Goal: Task Accomplishment & Management: Manage account settings

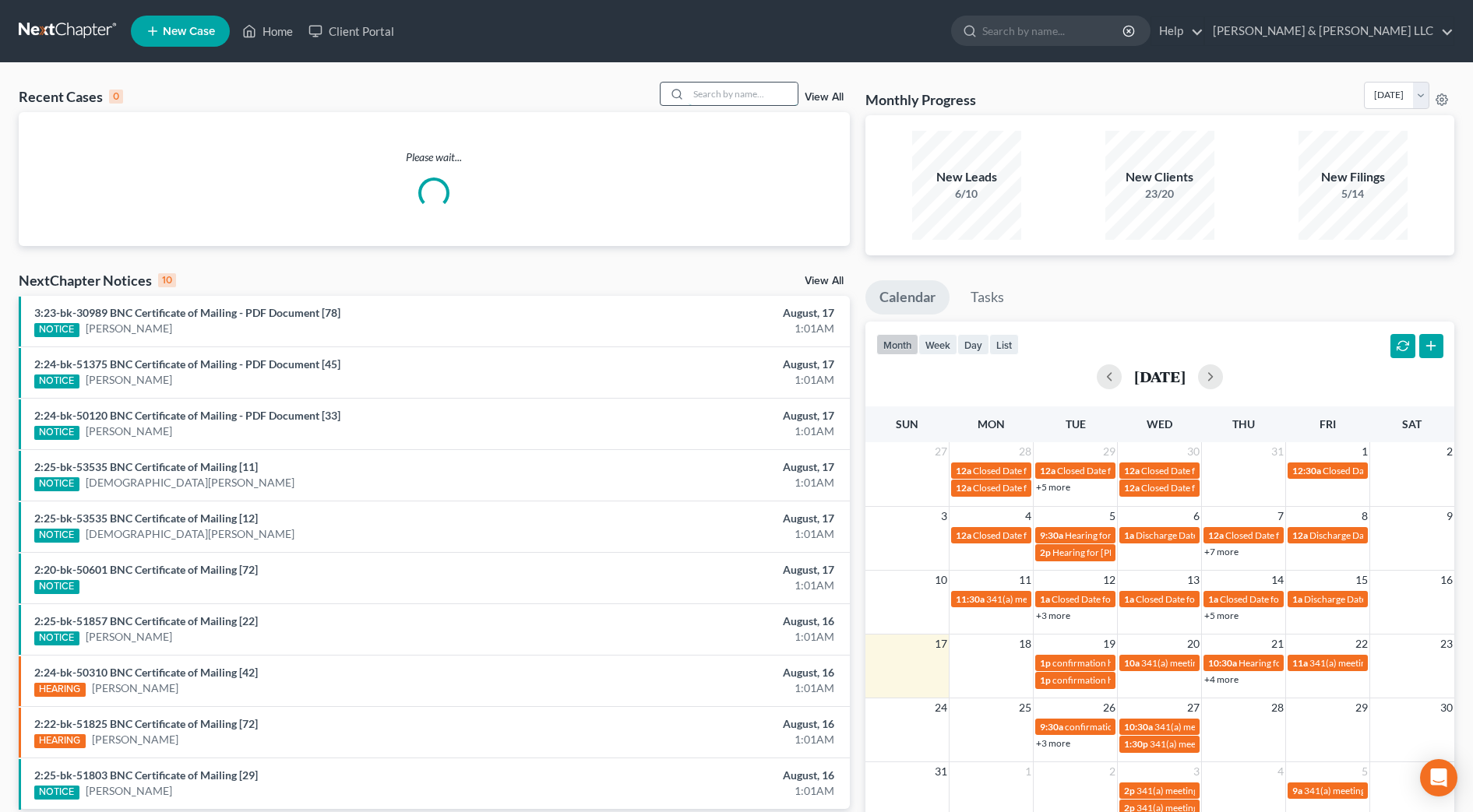
click at [711, 94] on input "search" at bounding box center [743, 94] width 109 height 23
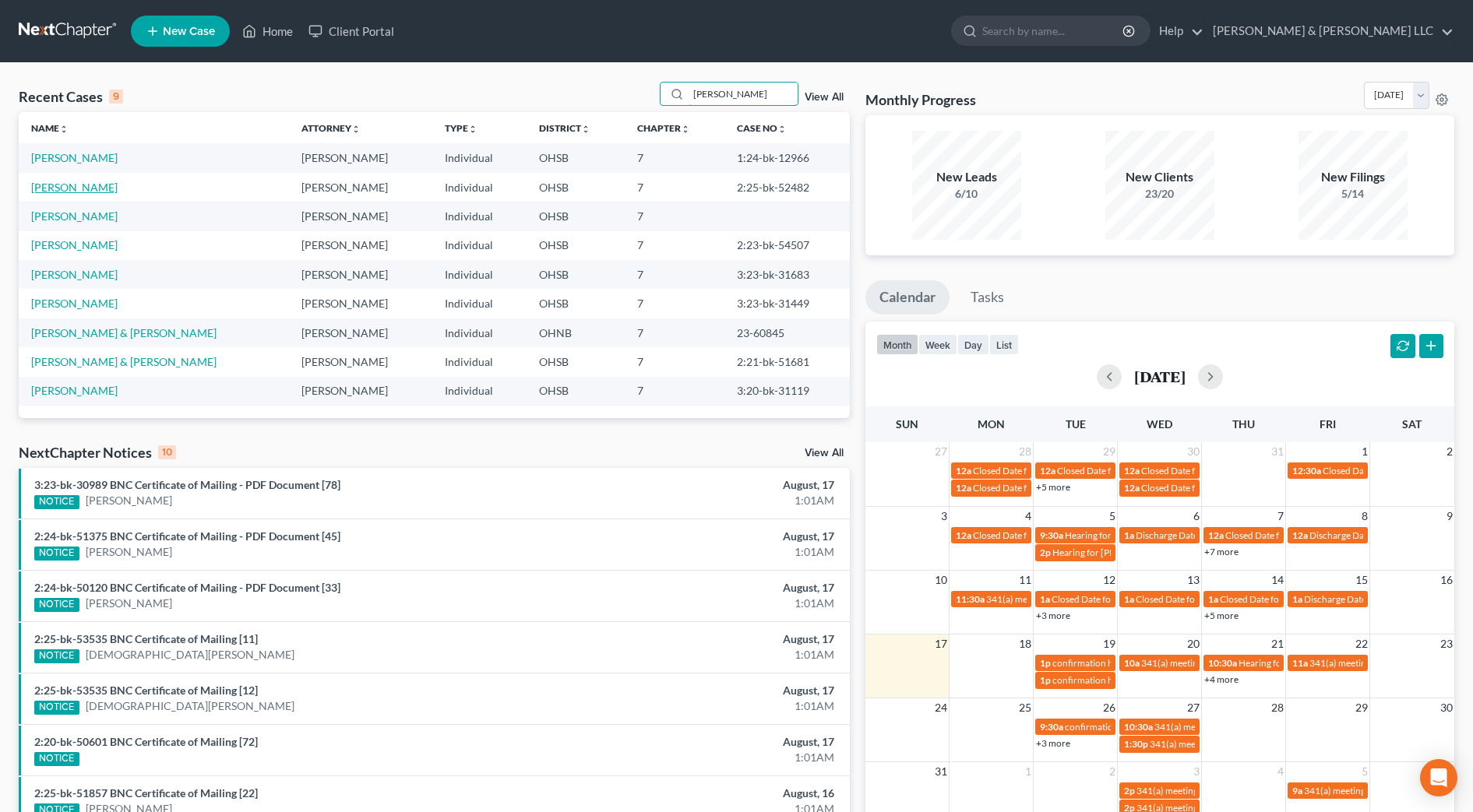
type input "[PERSON_NAME]"
click at [86, 184] on link "[PERSON_NAME]" at bounding box center [74, 187] width 86 height 13
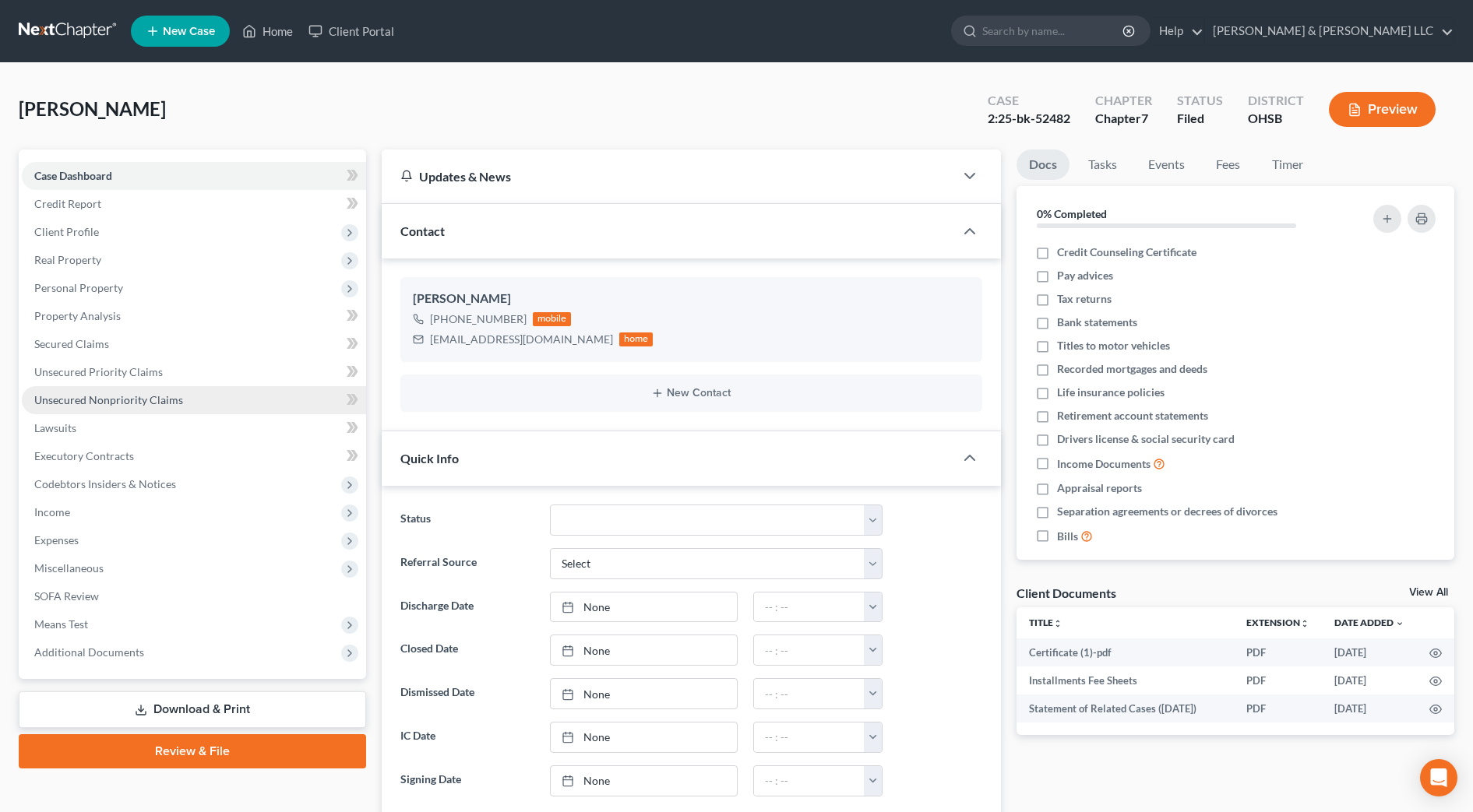
click at [138, 402] on span "Unsecured Nonpriority Claims" at bounding box center [108, 400] width 149 height 13
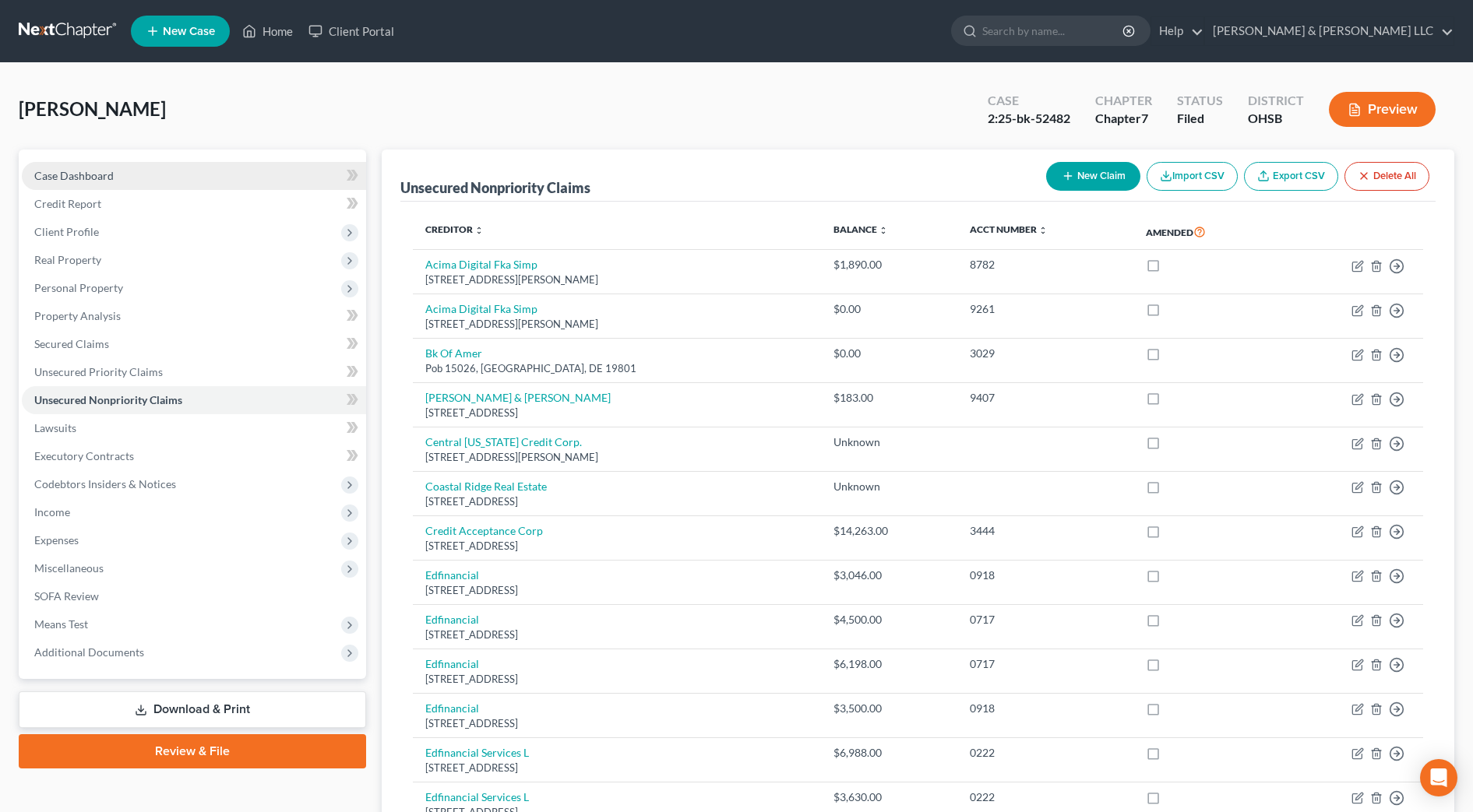
click at [107, 169] on span "Case Dashboard" at bounding box center [74, 176] width 80 height 13
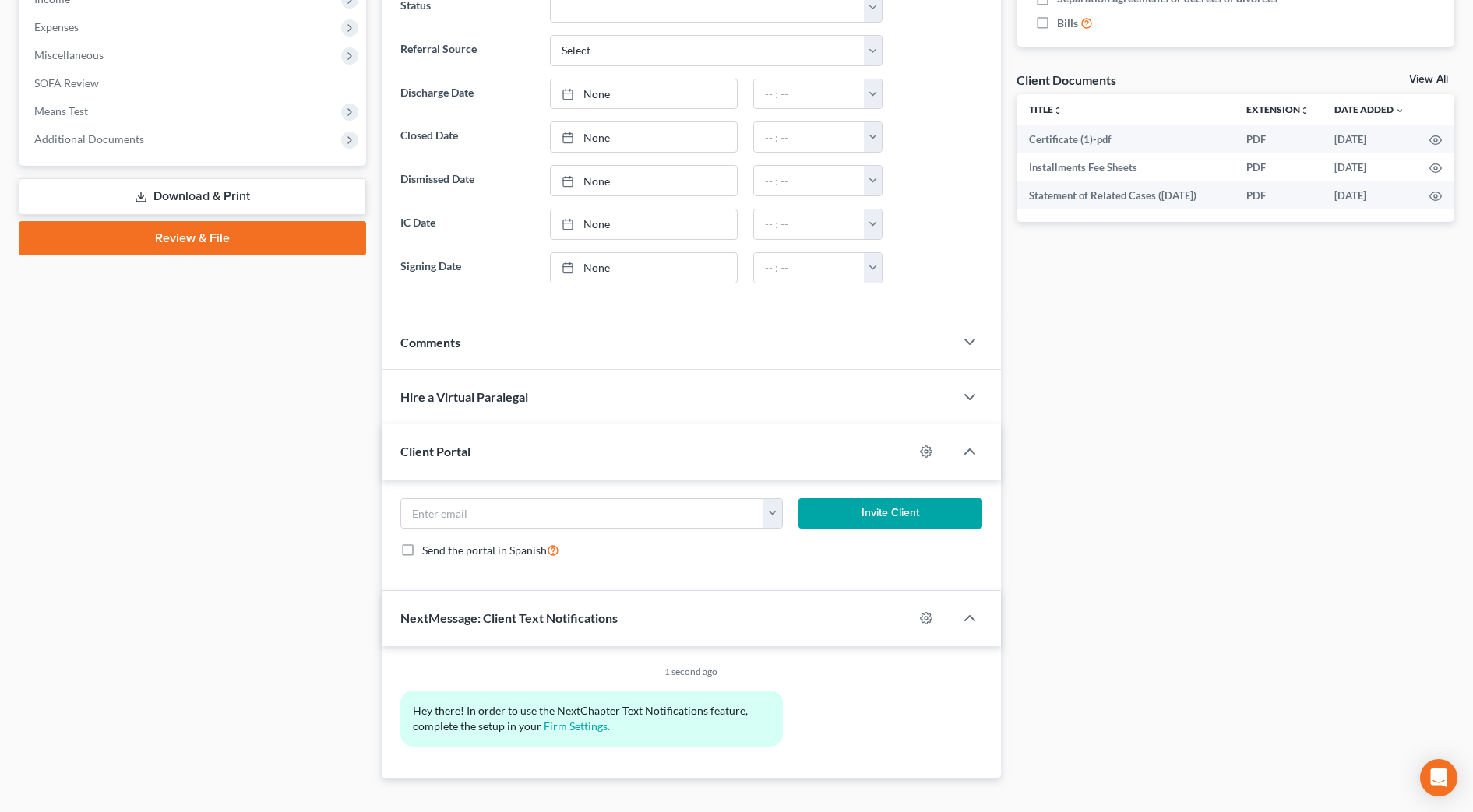
scroll to position [538, 0]
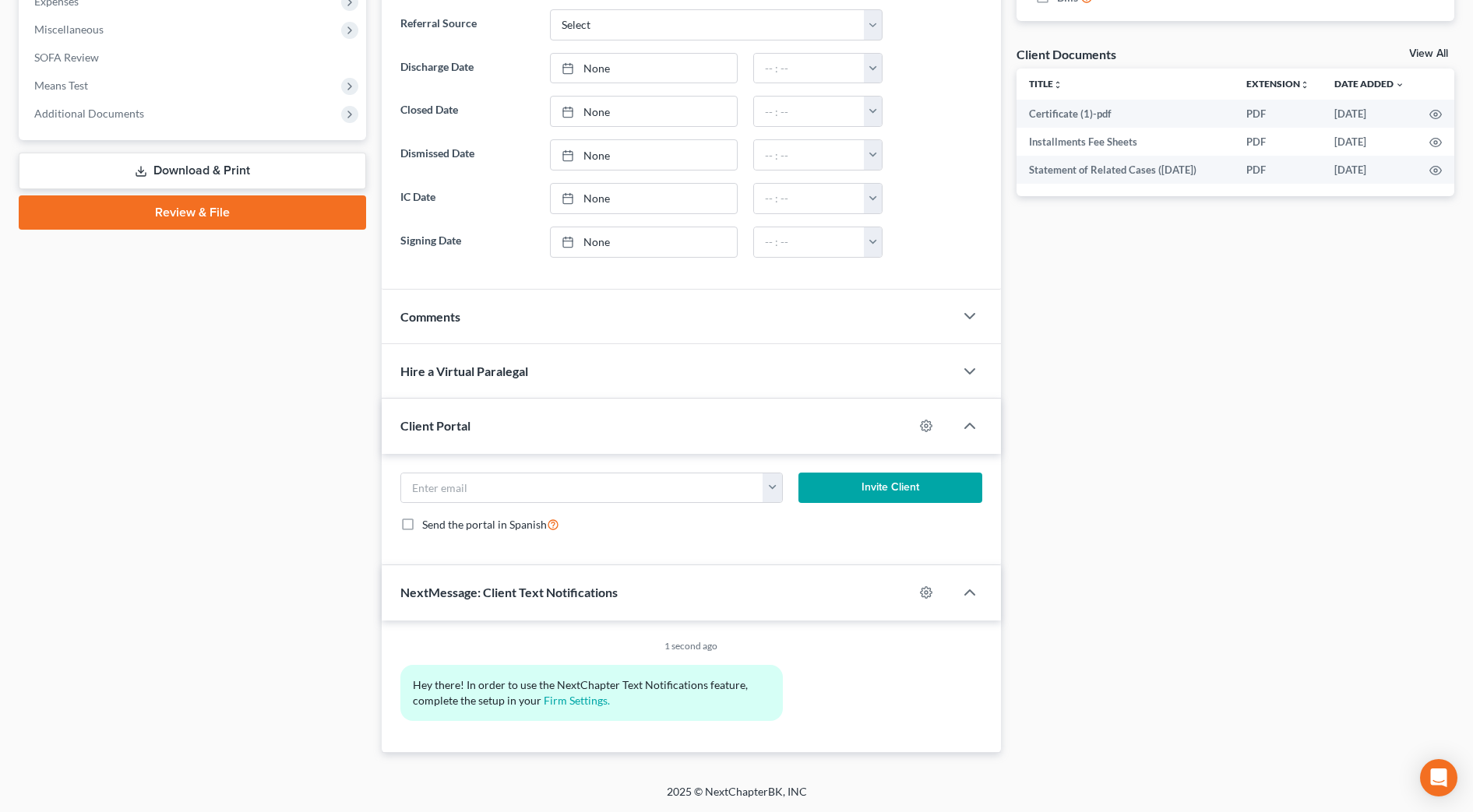
click at [471, 324] on div "Comments" at bounding box center [667, 316] width 573 height 54
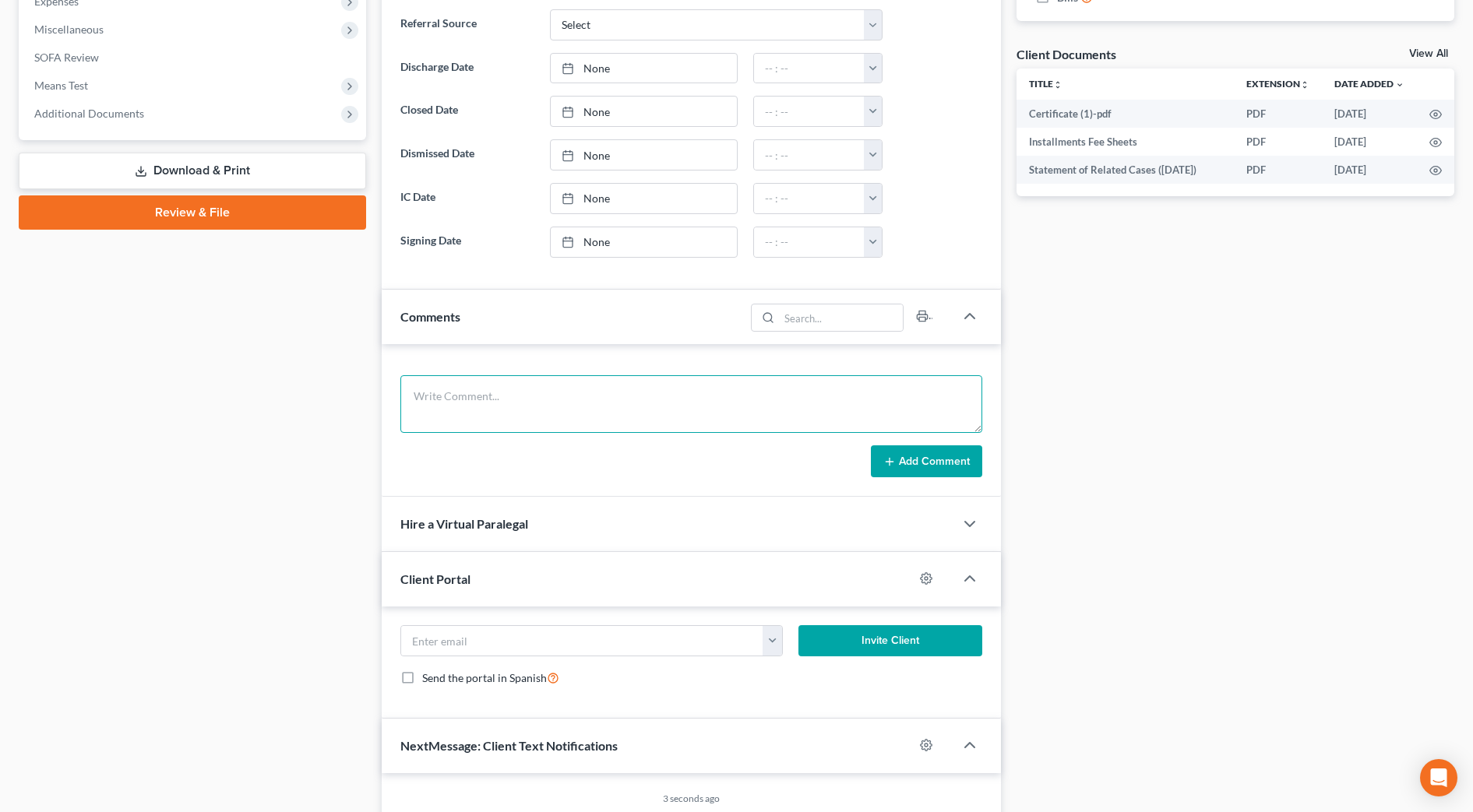
click at [504, 389] on textarea at bounding box center [691, 404] width 582 height 58
paste textarea "The following transaction was received from ^[PERSON_NAME] B on [DATE] 4:47 AM …"
type textarea "The following transaction was received from ^[PERSON_NAME] B on [DATE] 4:47 AM …"
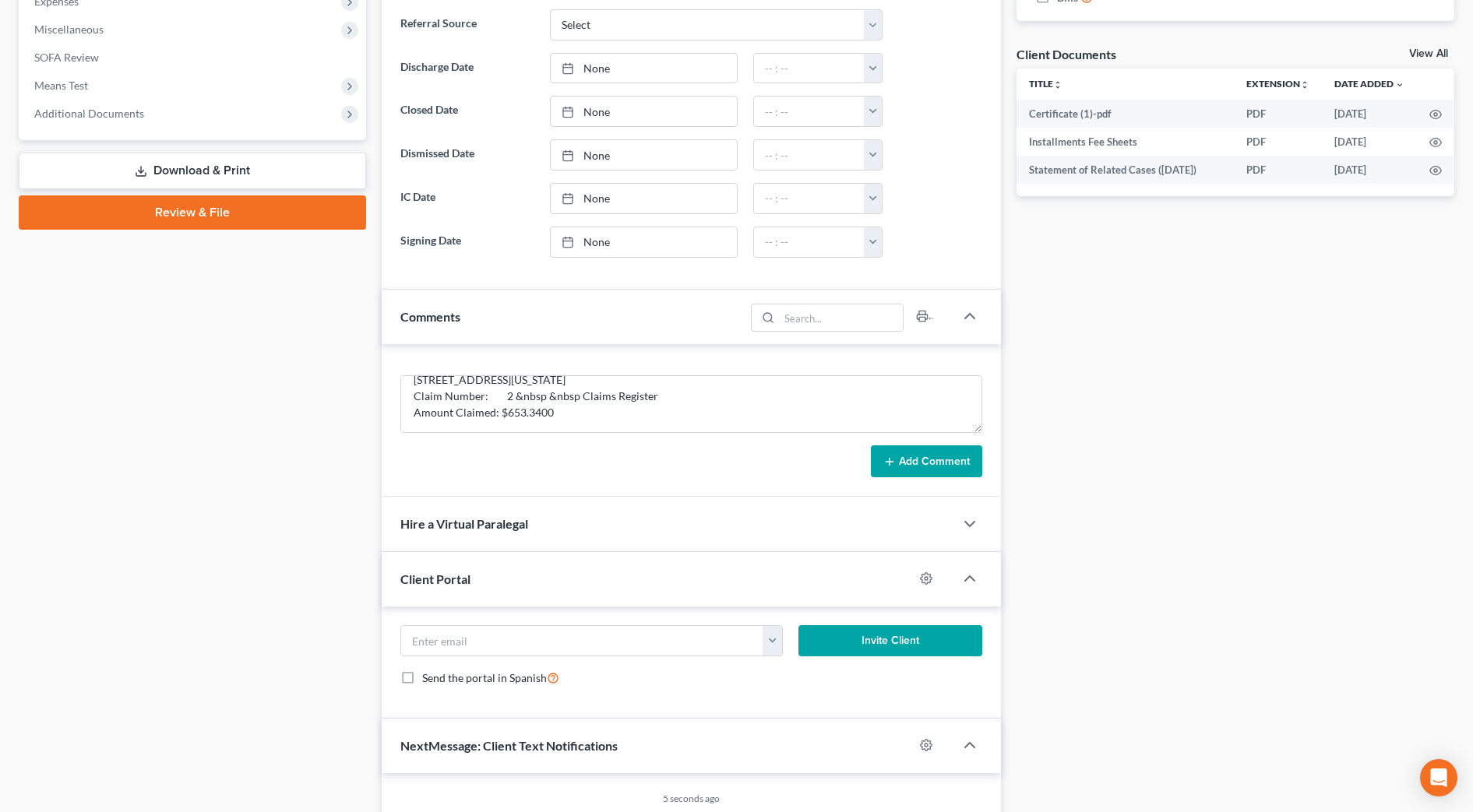
click at [927, 459] on button "Add Comment" at bounding box center [927, 462] width 112 height 33
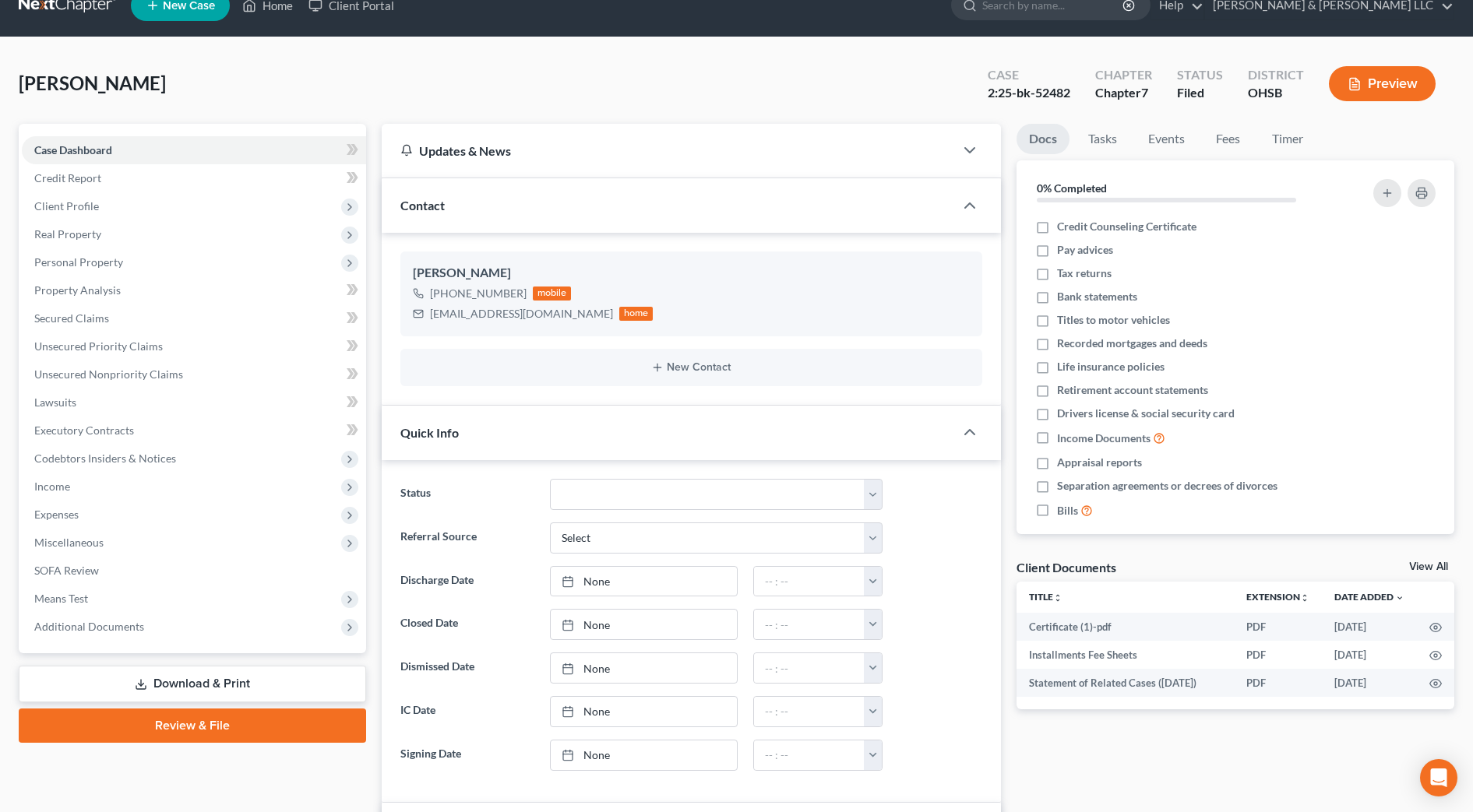
scroll to position [0, 0]
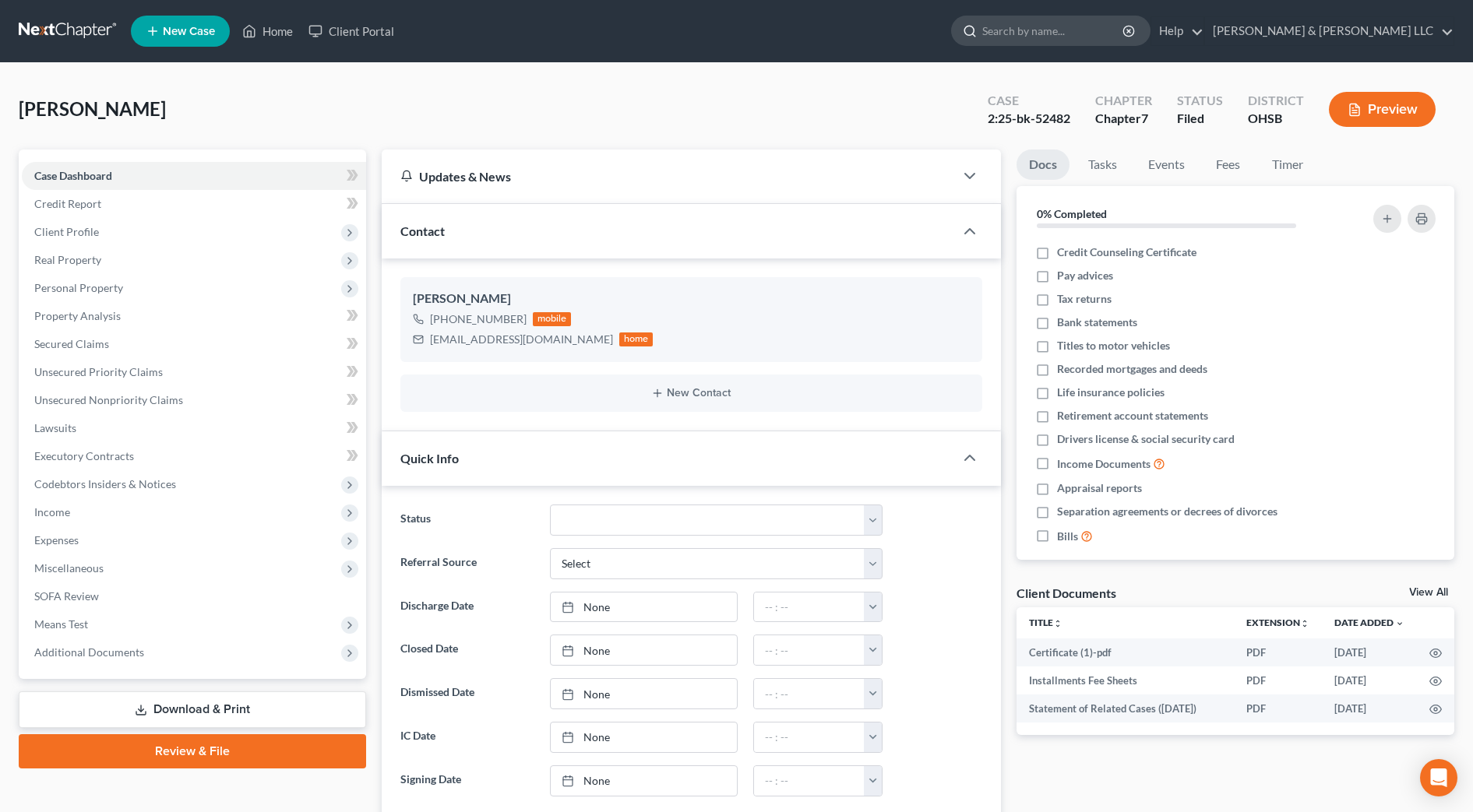
click at [1107, 39] on input "search" at bounding box center [1054, 30] width 143 height 28
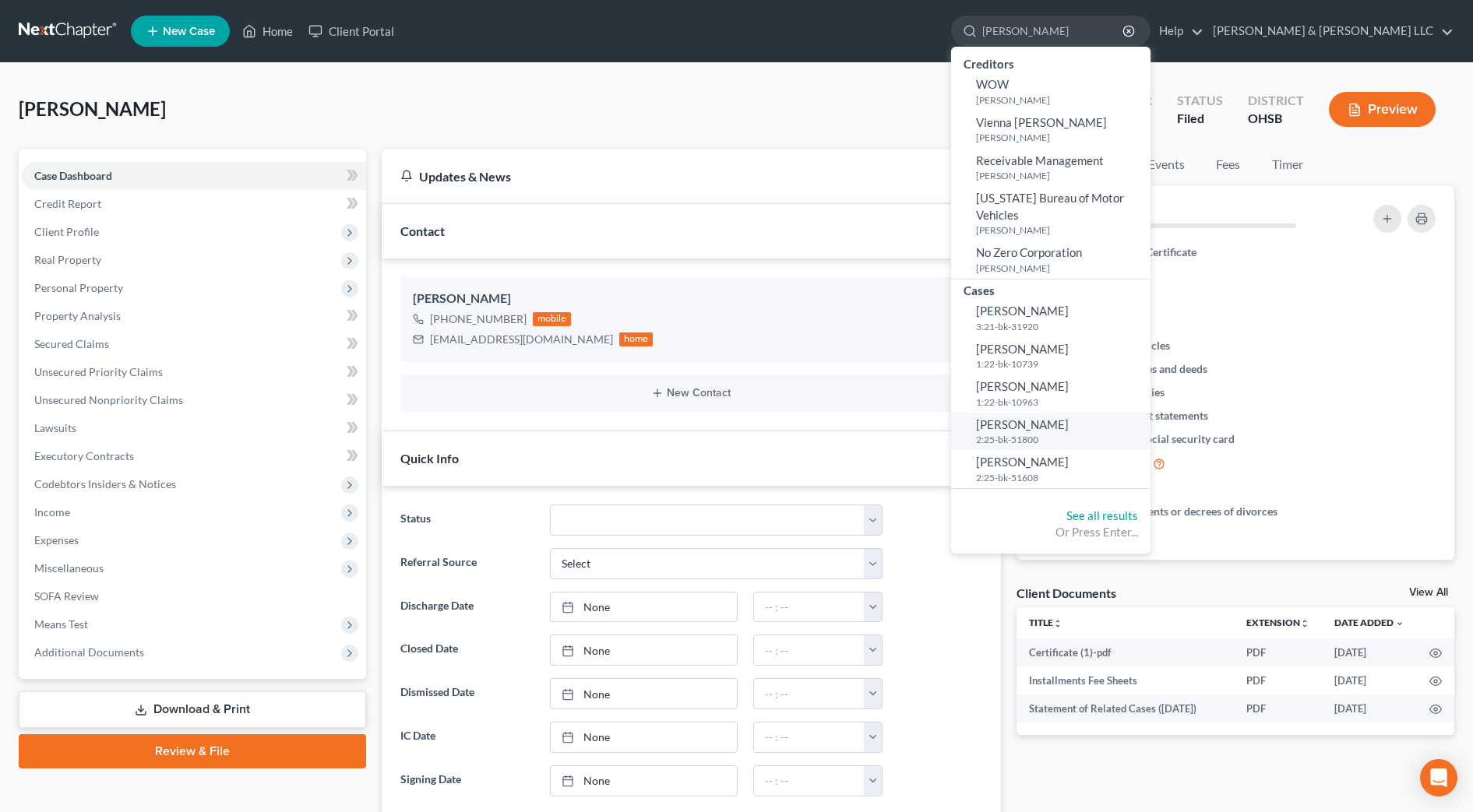
type input "[PERSON_NAME]"
click at [1115, 431] on link "[PERSON_NAME] 2:25-bk-51800" at bounding box center [1051, 432] width 200 height 38
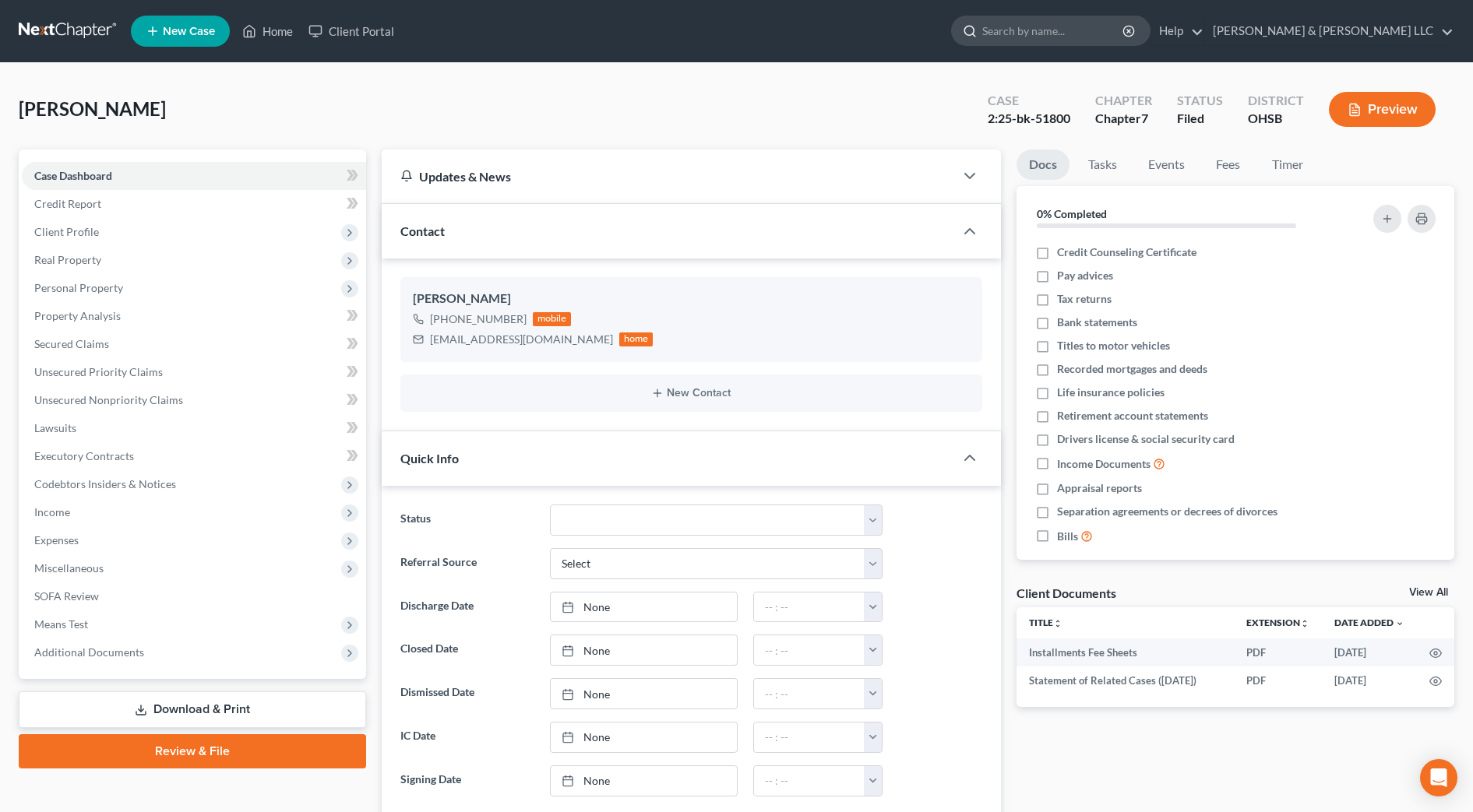
click at [1125, 28] on input "search" at bounding box center [1054, 30] width 143 height 28
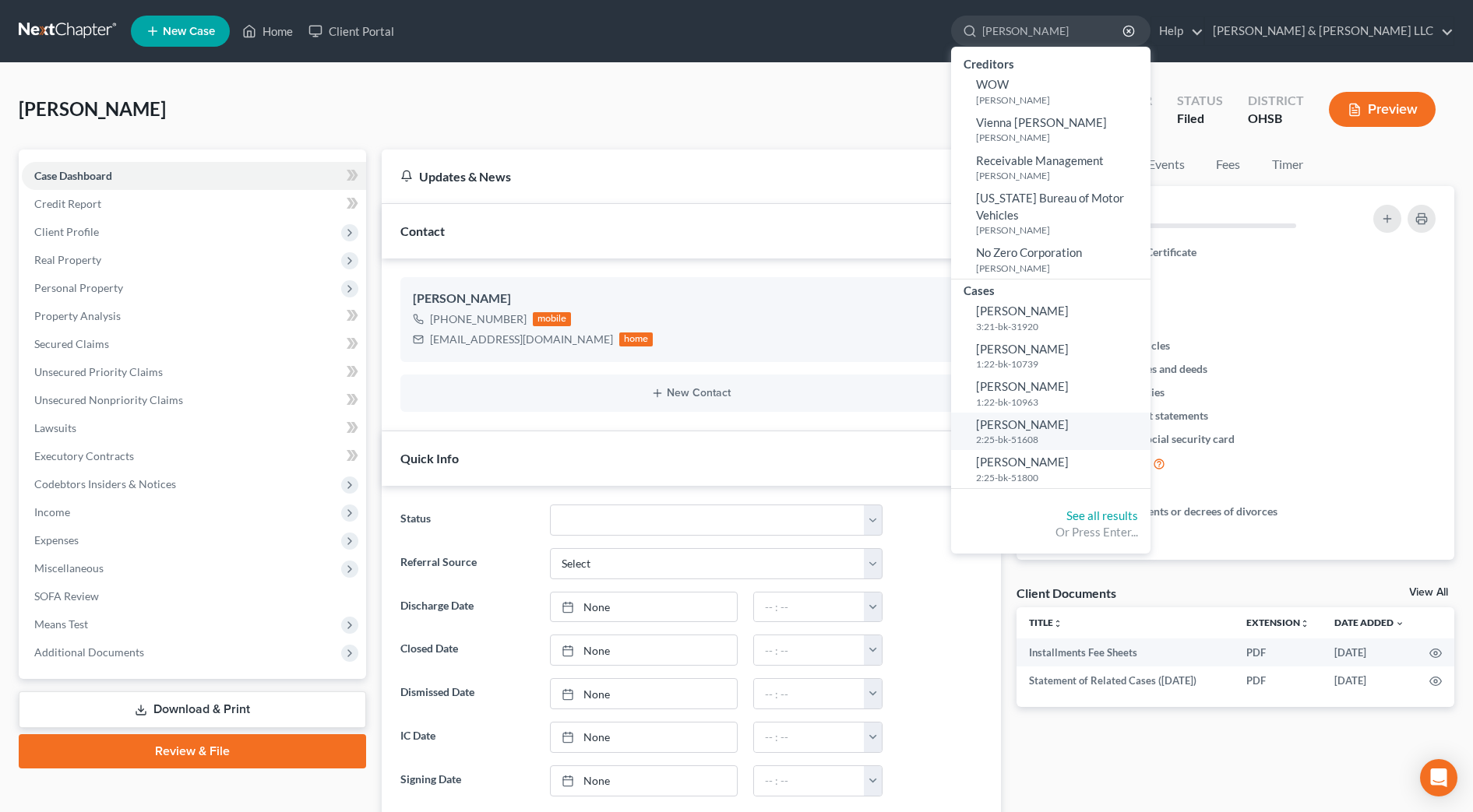
type input "[PERSON_NAME]"
click at [1069, 417] on span "[PERSON_NAME]" at bounding box center [1022, 424] width 93 height 14
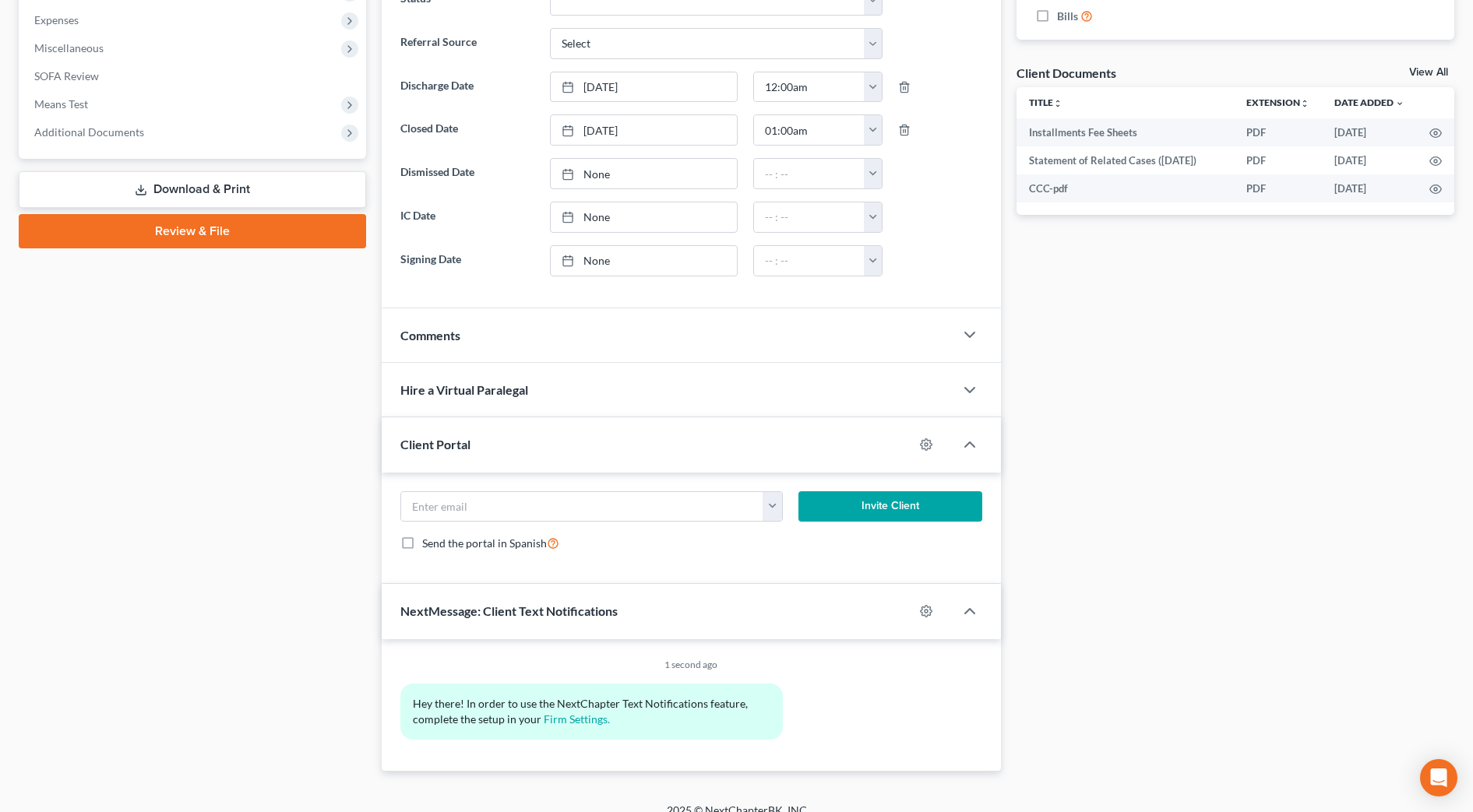
scroll to position [538, 0]
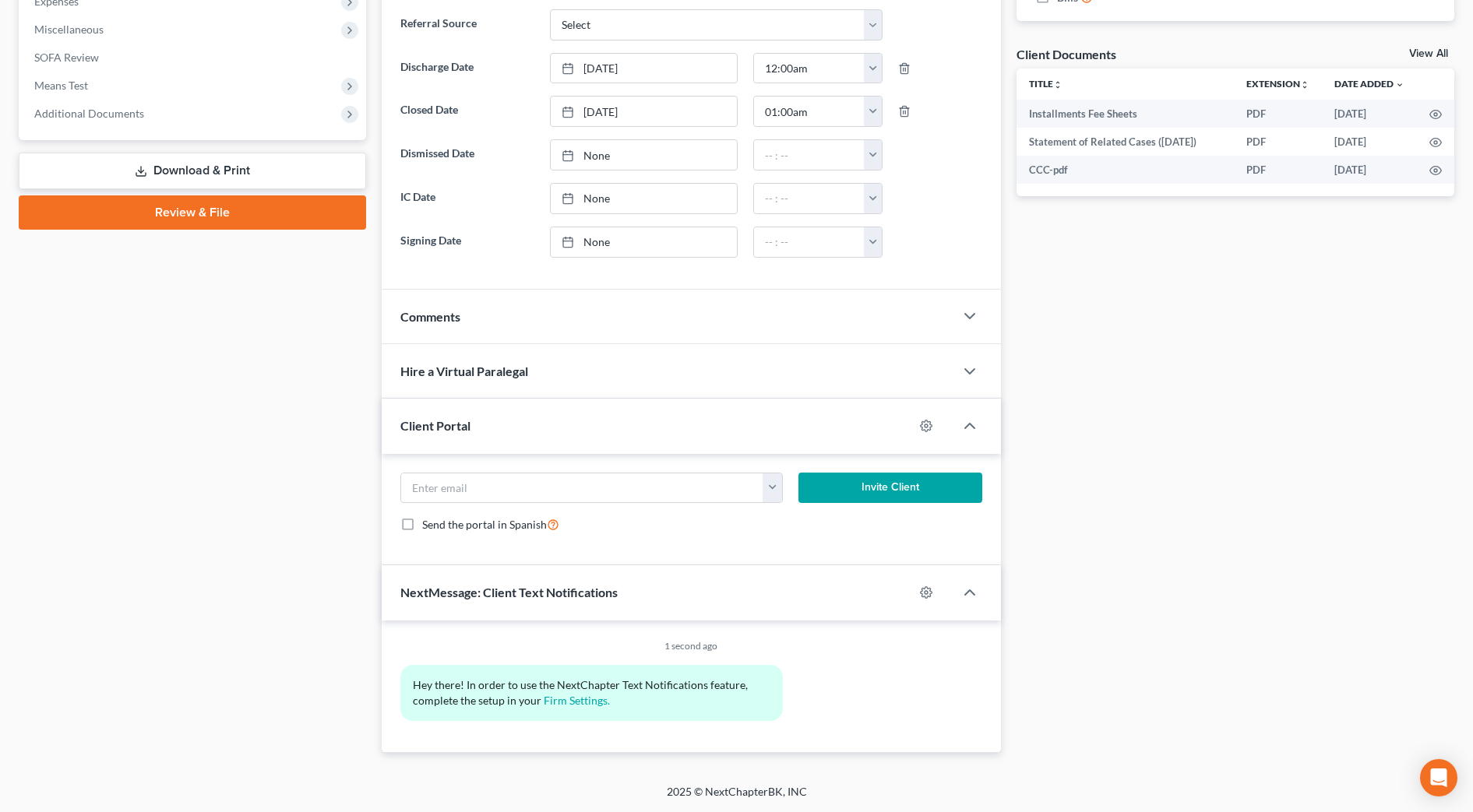
click at [764, 319] on div "Comments" at bounding box center [667, 316] width 573 height 54
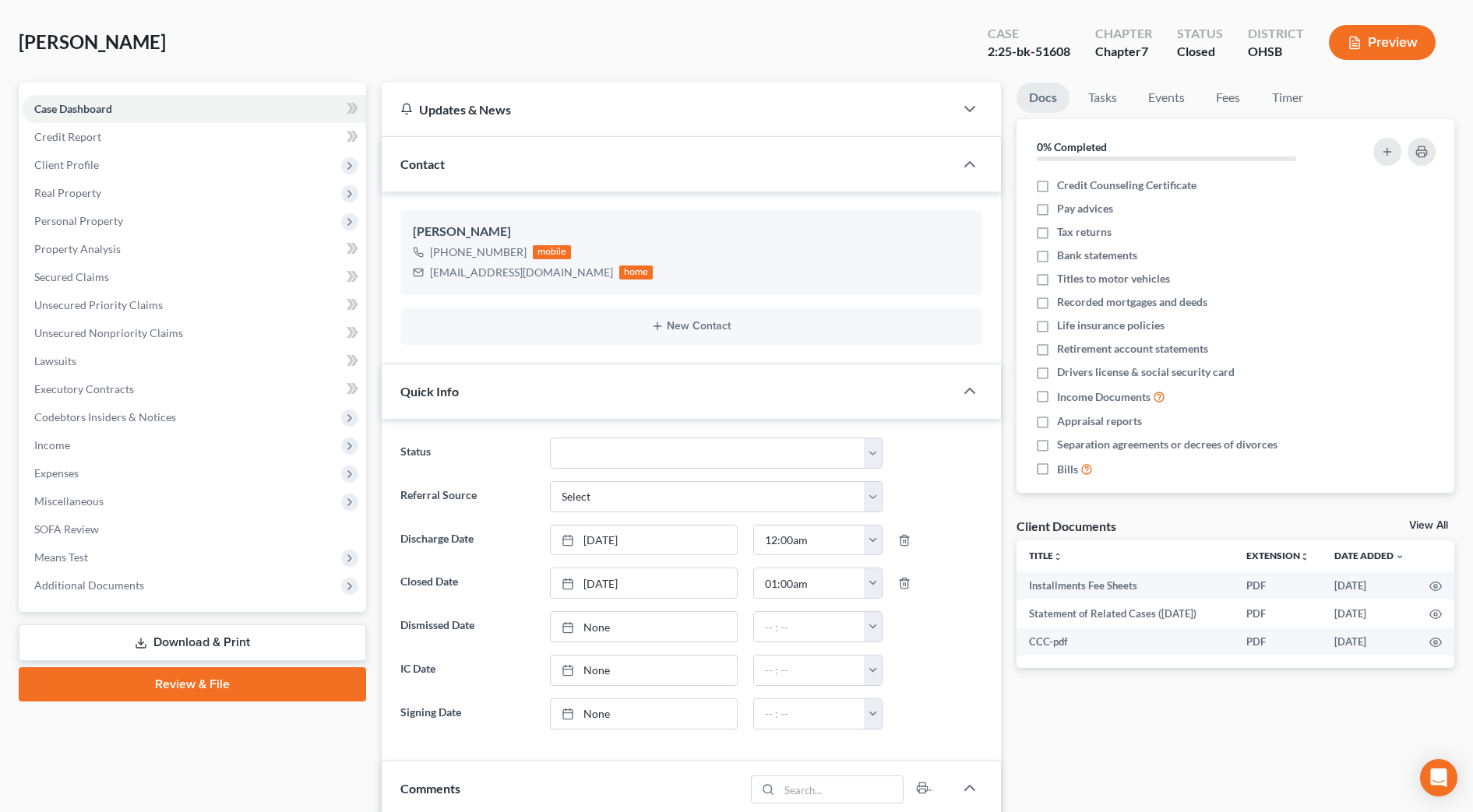
scroll to position [0, 0]
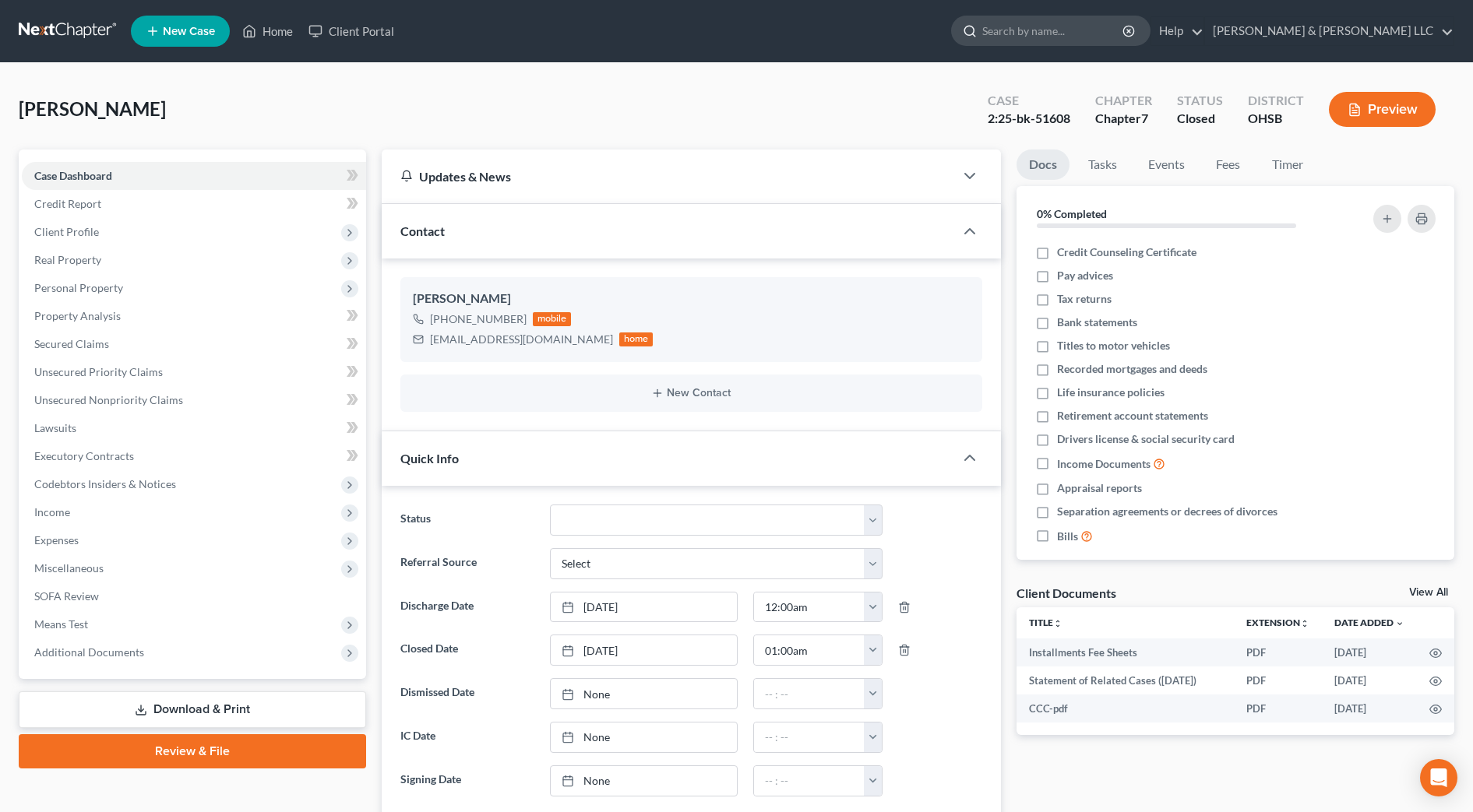
click at [1097, 32] on input "search" at bounding box center [1054, 30] width 143 height 28
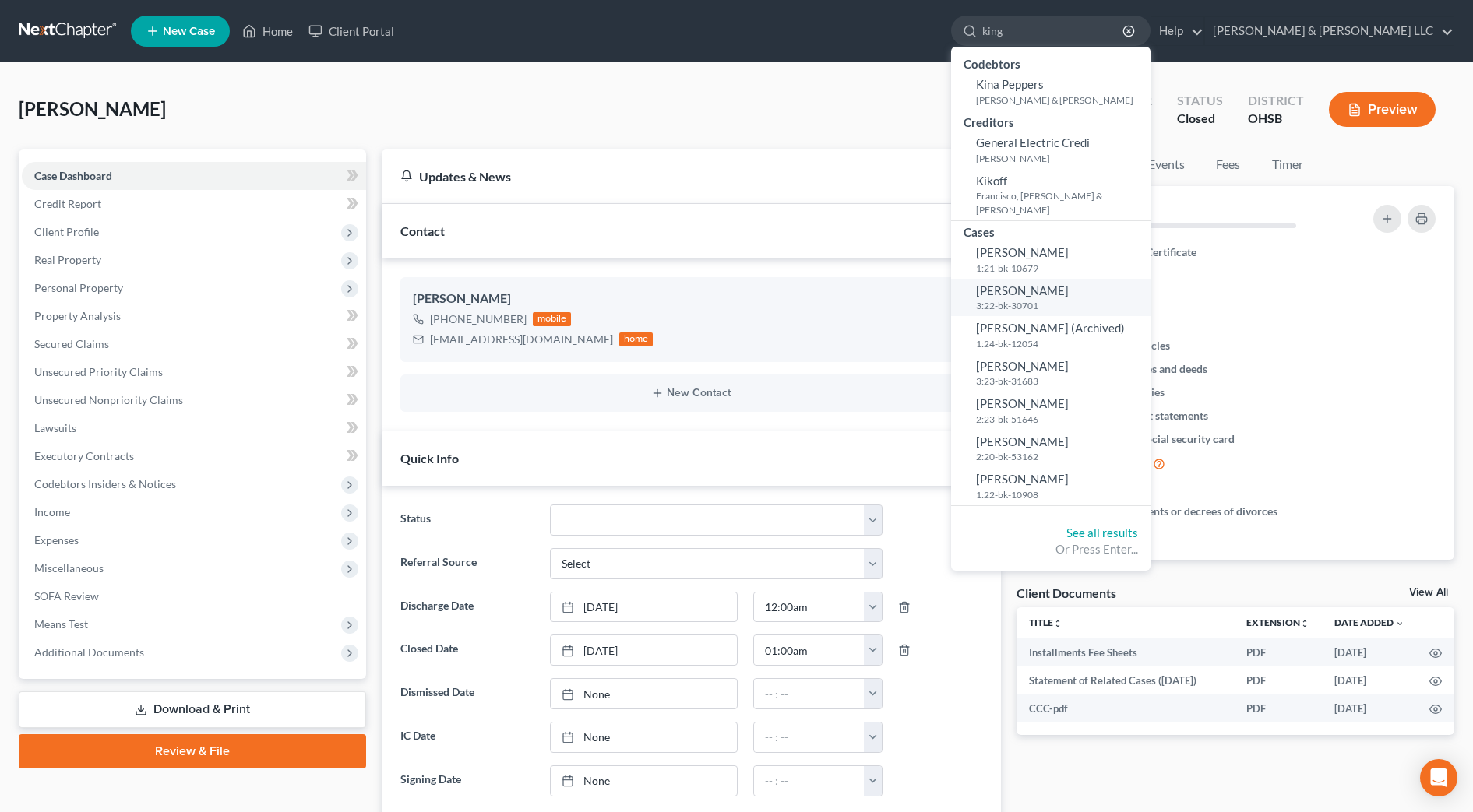
type input "king"
click at [1069, 284] on span "[PERSON_NAME]" at bounding box center [1022, 291] width 93 height 14
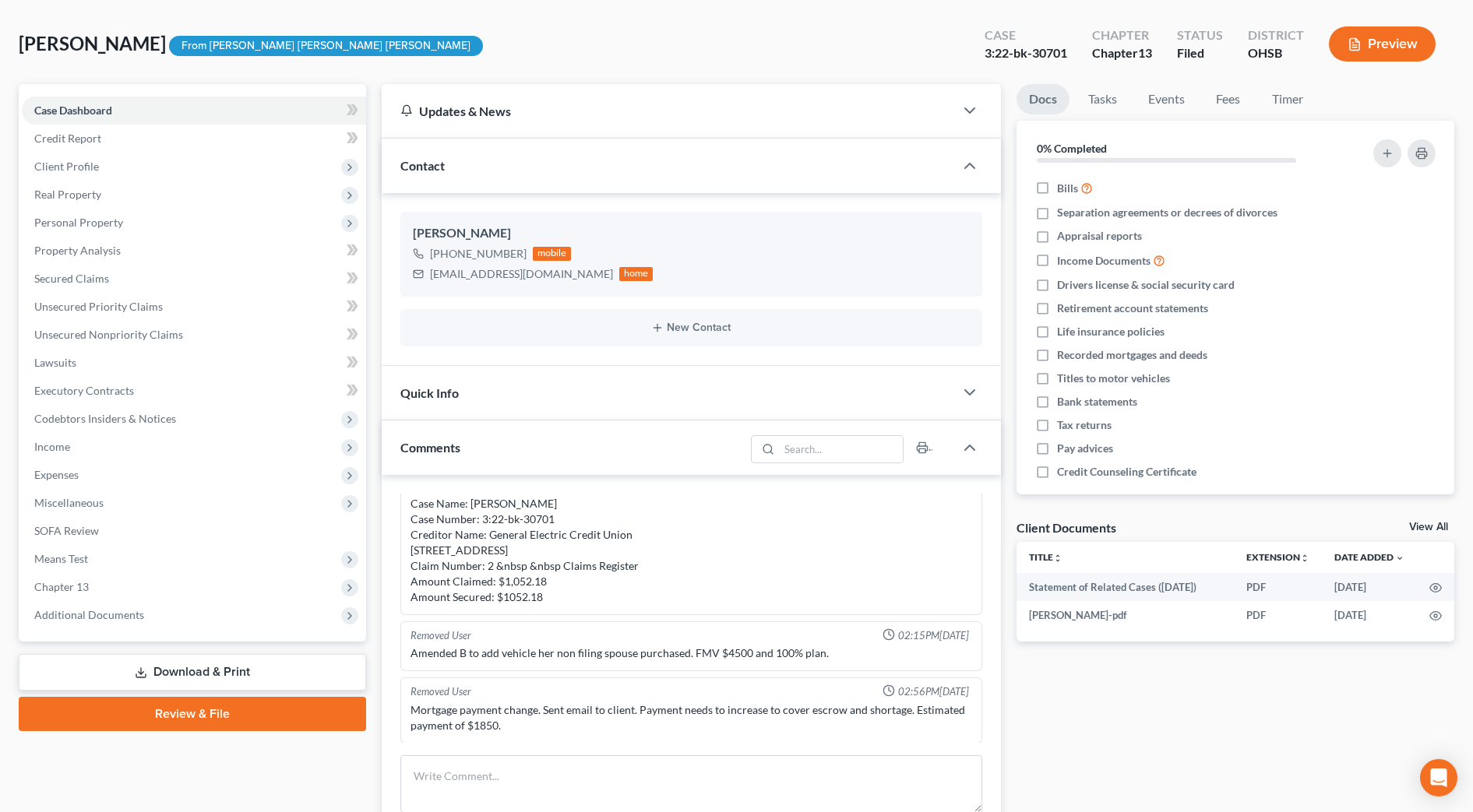
scroll to position [292, 0]
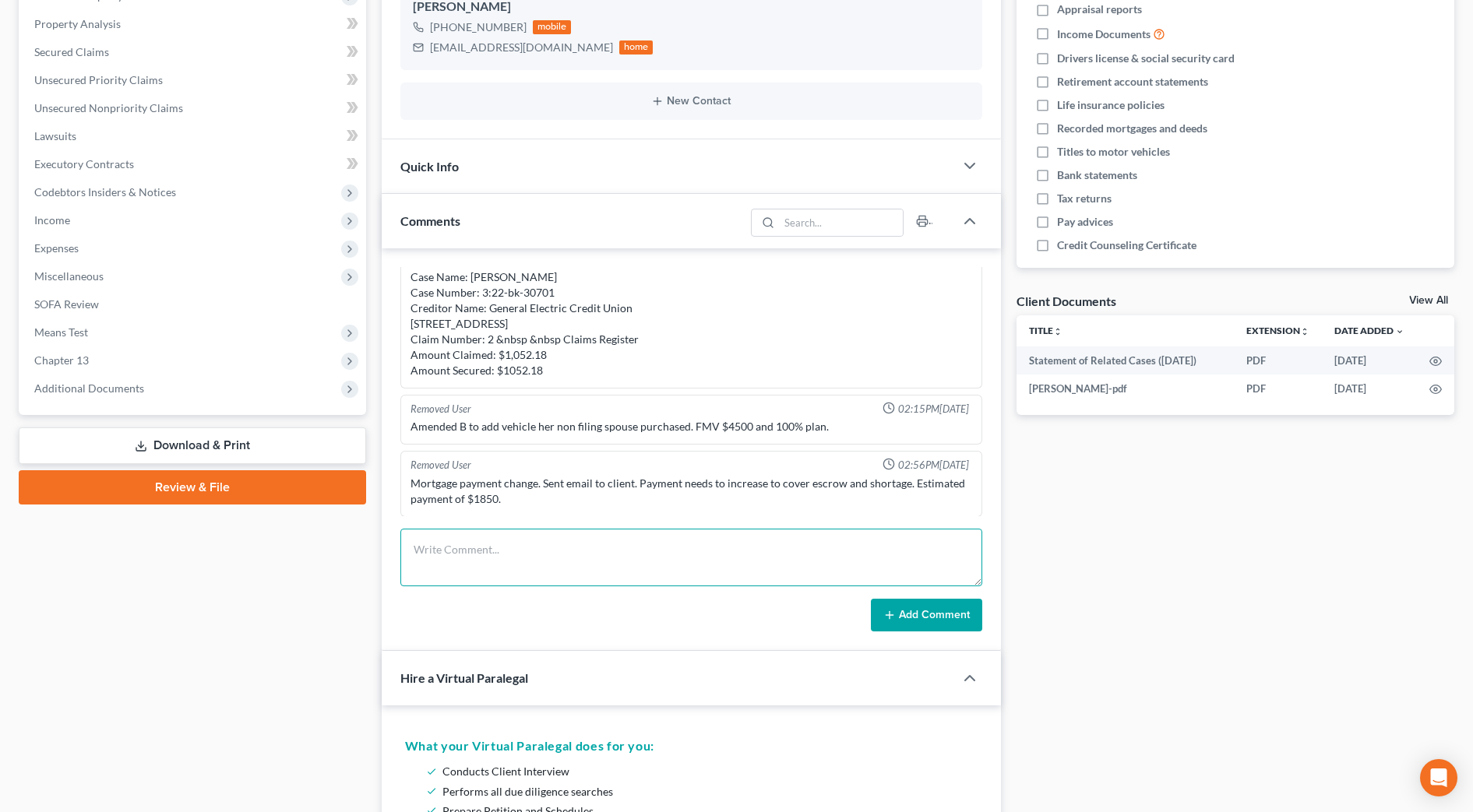
click at [493, 543] on textarea at bounding box center [691, 557] width 582 height 58
type textarea "Mortgage payment decrease. No issues."
click at [1015, 591] on div "Docs Tasks Events Fees Timer 0% Completed Nothing here yet! Bills Separation ag…" at bounding box center [1235, 759] width 453 height 1804
click at [937, 609] on button "Add Comment" at bounding box center [927, 615] width 112 height 33
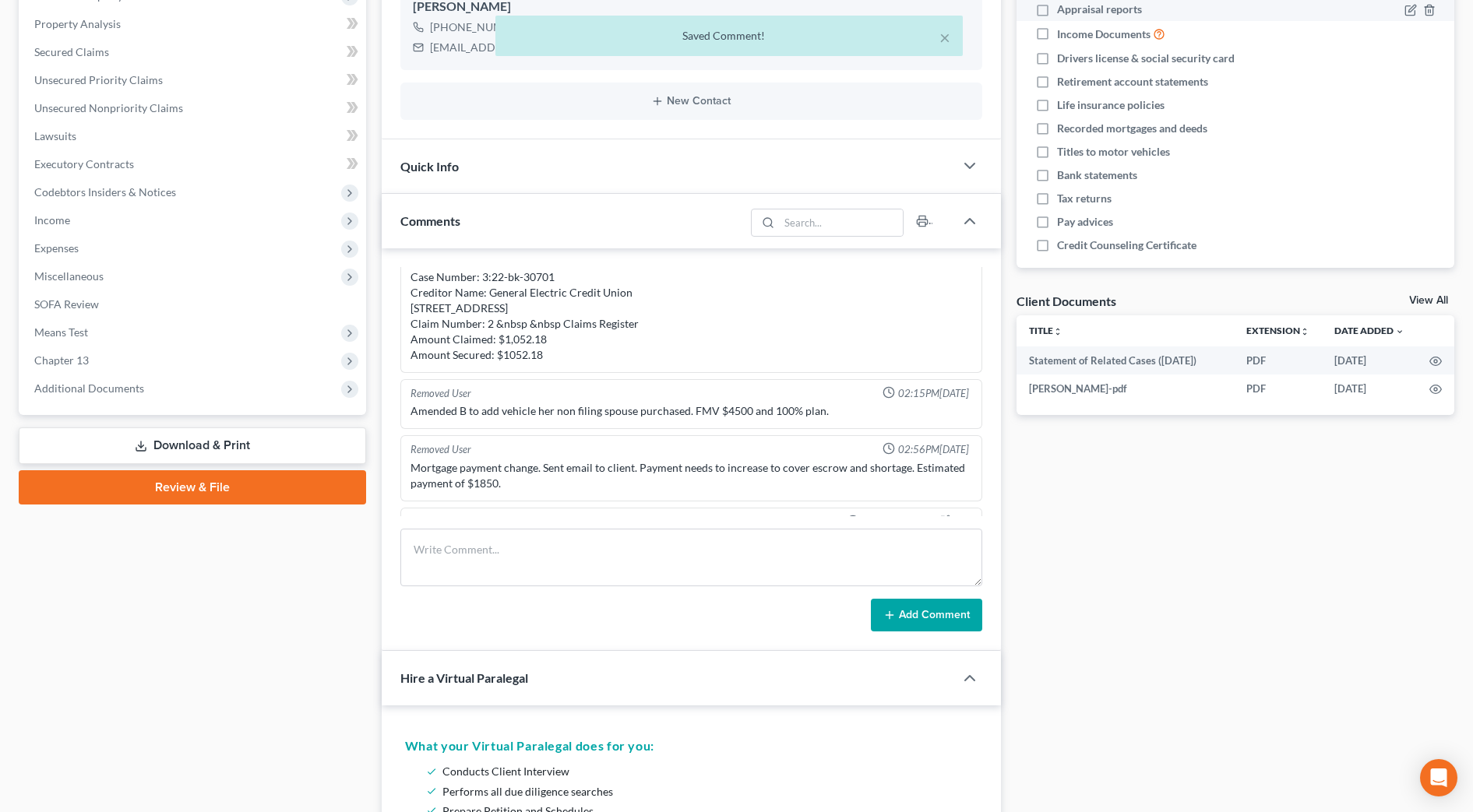
scroll to position [152, 0]
